Goal: Task Accomplishment & Management: Manage account settings

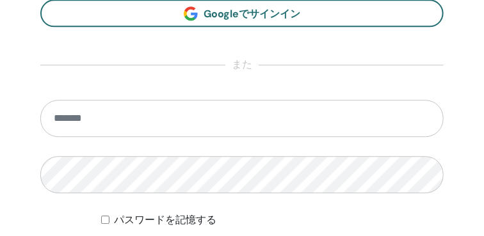
scroll to position [780, 0]
type input "**********"
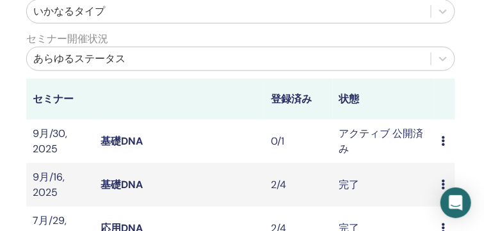
scroll to position [316, 211]
click at [445, 138] on icon at bounding box center [443, 141] width 4 height 10
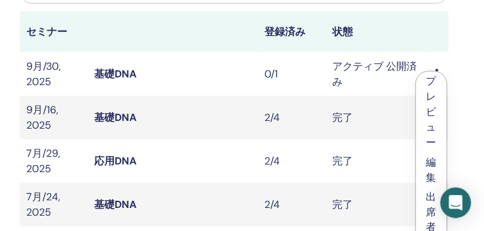
scroll to position [370, 217]
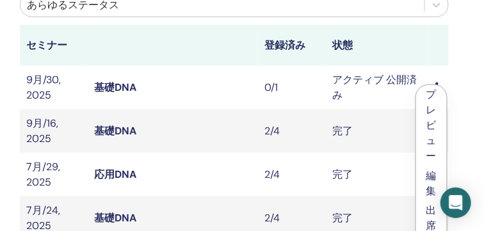
click at [133, 88] on link "基礎DNA" at bounding box center [115, 87] width 42 height 13
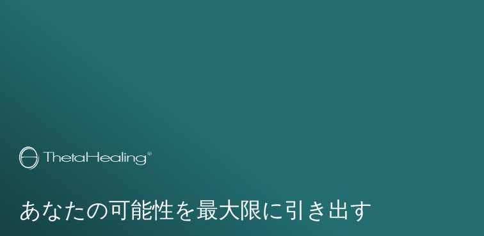
scroll to position [865, 0]
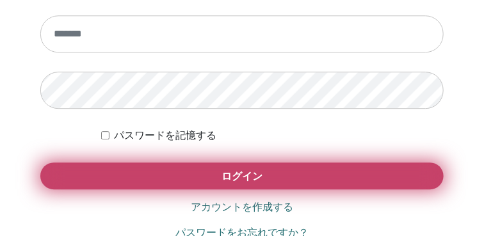
type input "**********"
click at [237, 183] on button "ログイン" at bounding box center [242, 176] width 404 height 27
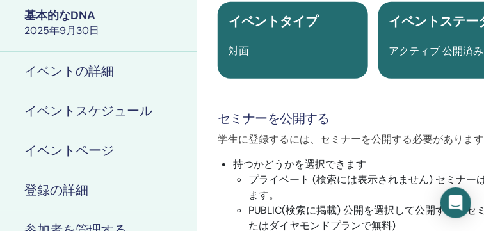
scroll to position [227, 104]
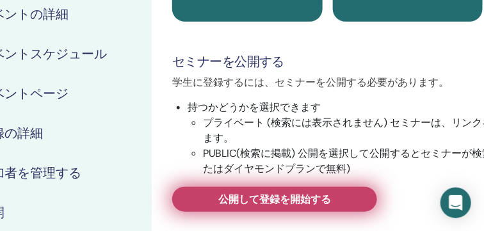
click at [250, 201] on span "公開して登録を開始する" at bounding box center [275, 199] width 113 height 13
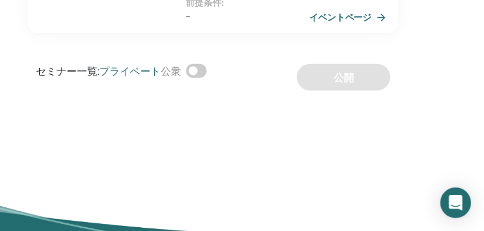
scroll to position [367, 258]
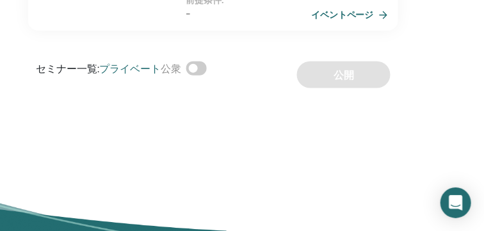
click at [355, 10] on link "イベントページ" at bounding box center [352, 14] width 82 height 19
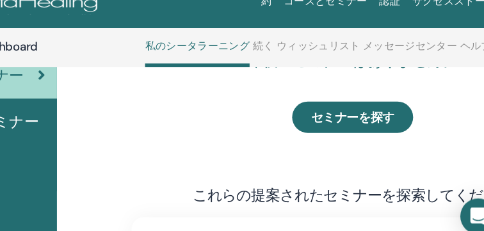
scroll to position [153, 97]
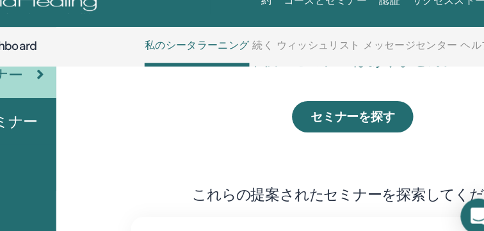
click at [320, 121] on span "セミナーを探す" at bounding box center [349, 117] width 72 height 13
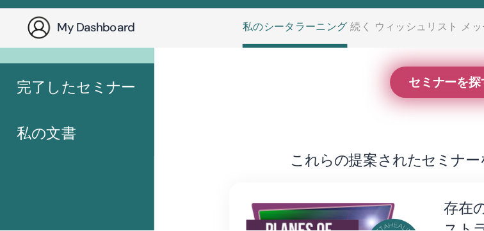
scroll to position [177, 35]
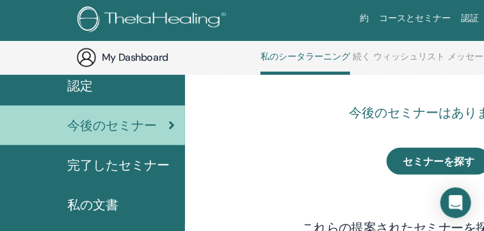
scroll to position [109, 6]
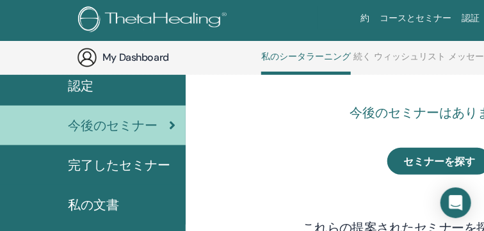
click at [119, 162] on span "完了したセミナー" at bounding box center [119, 165] width 103 height 19
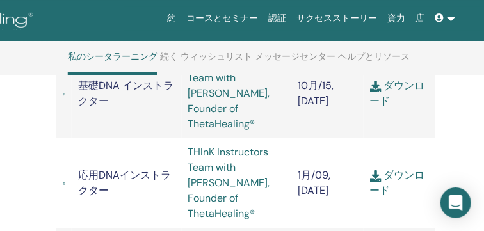
scroll to position [980, 200]
click at [249, 16] on link "コースとセミナー" at bounding box center [223, 18] width 82 height 24
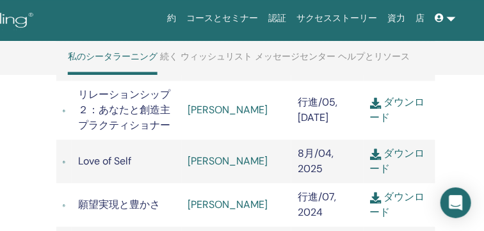
scroll to position [611, 200]
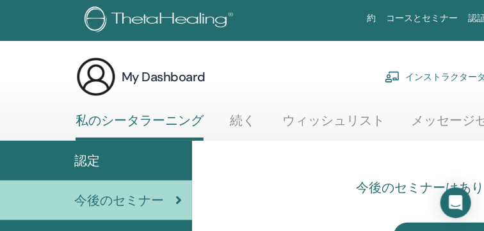
click at [426, 75] on link "インストラクターダッシュボード" at bounding box center [462, 77] width 155 height 28
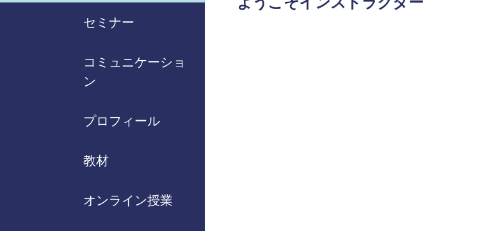
scroll to position [151, 0]
click at [119, 24] on span "セミナー" at bounding box center [108, 22] width 51 height 19
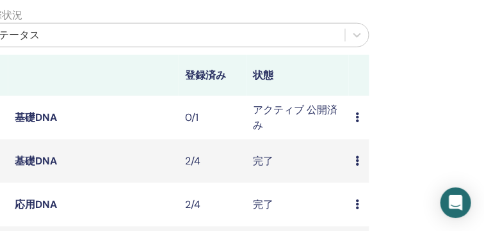
scroll to position [341, 297]
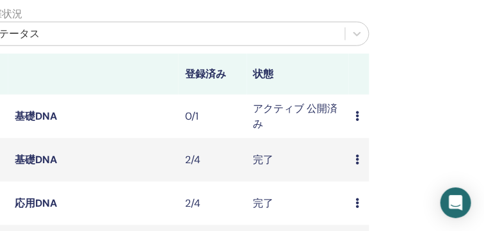
click at [359, 117] on icon at bounding box center [358, 116] width 4 height 10
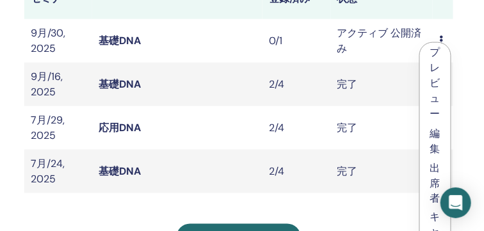
scroll to position [399, 213]
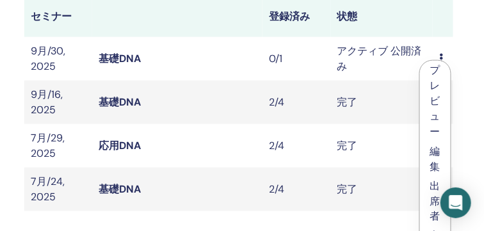
click at [113, 57] on link "基礎DNA" at bounding box center [120, 58] width 42 height 13
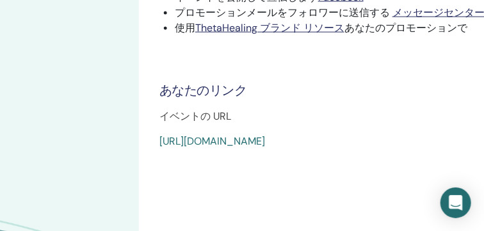
scroll to position [534, 117]
click at [161, 137] on link "[URL][DOMAIN_NAME]" at bounding box center [213, 141] width 106 height 13
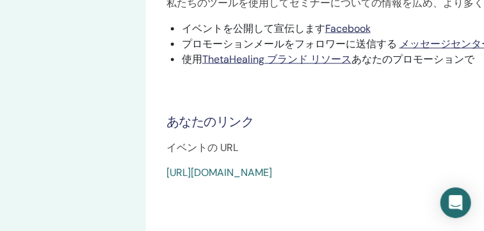
scroll to position [534, 117]
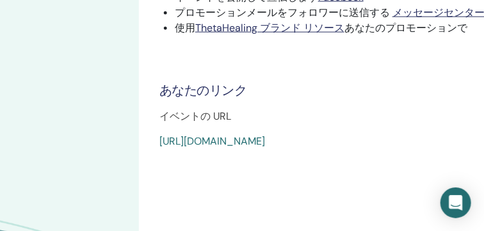
click at [160, 141] on link "[URL][DOMAIN_NAME]" at bounding box center [213, 141] width 106 height 13
